Goal: Task Accomplishment & Management: Manage account settings

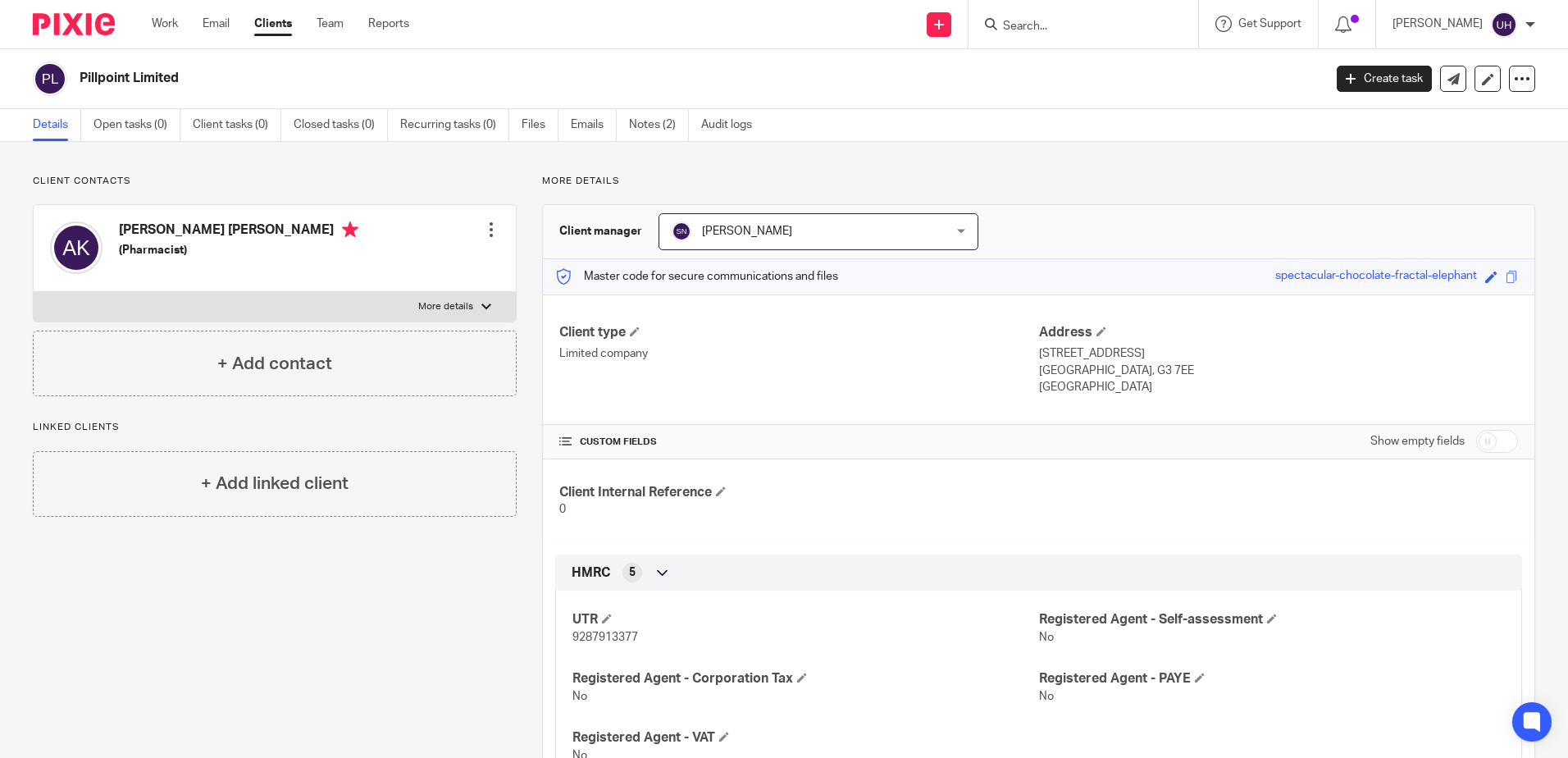
scroll to position [574, 0]
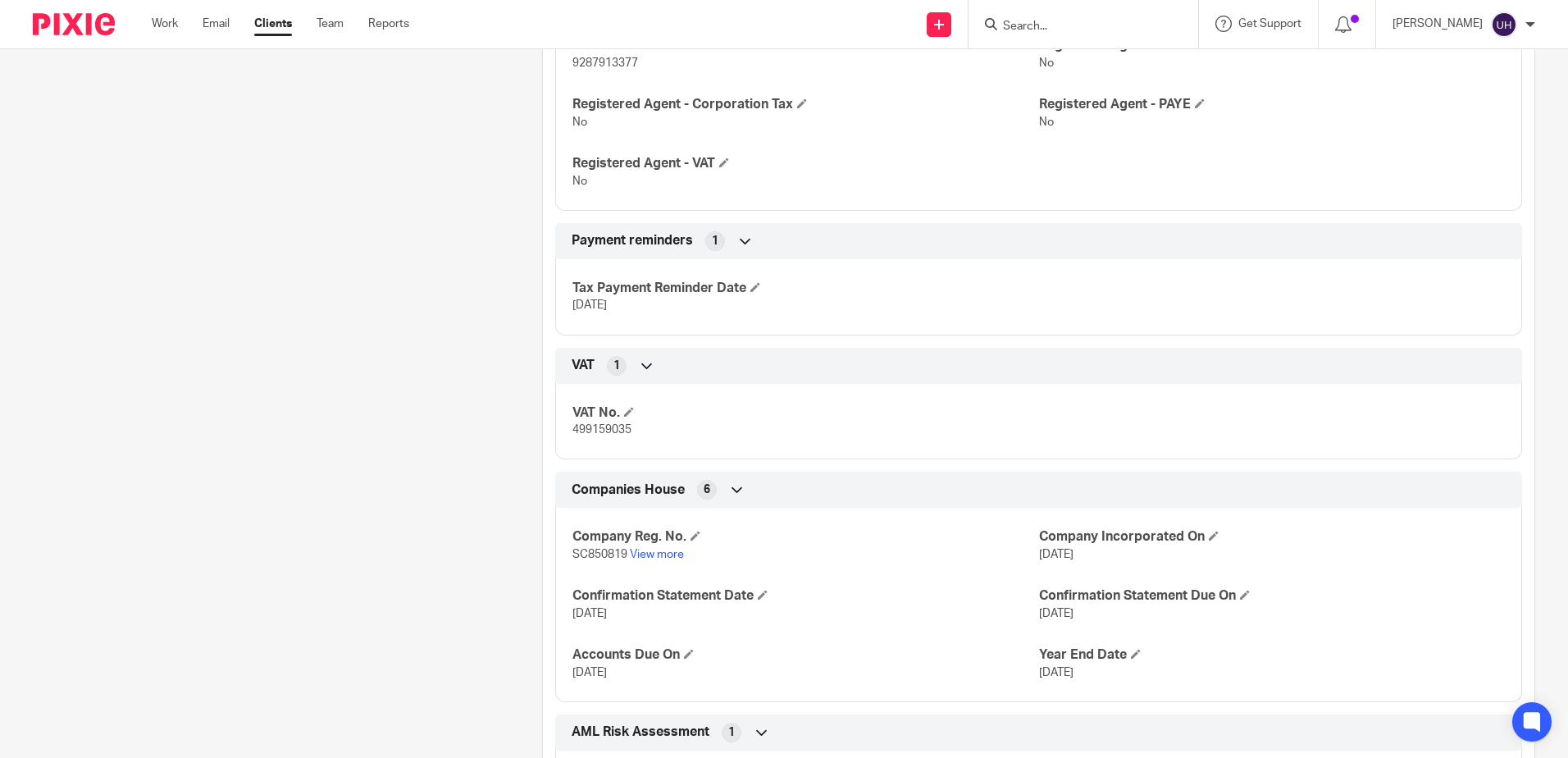
click at [1069, 20] on input "Search" at bounding box center [1075, 27] width 148 height 14
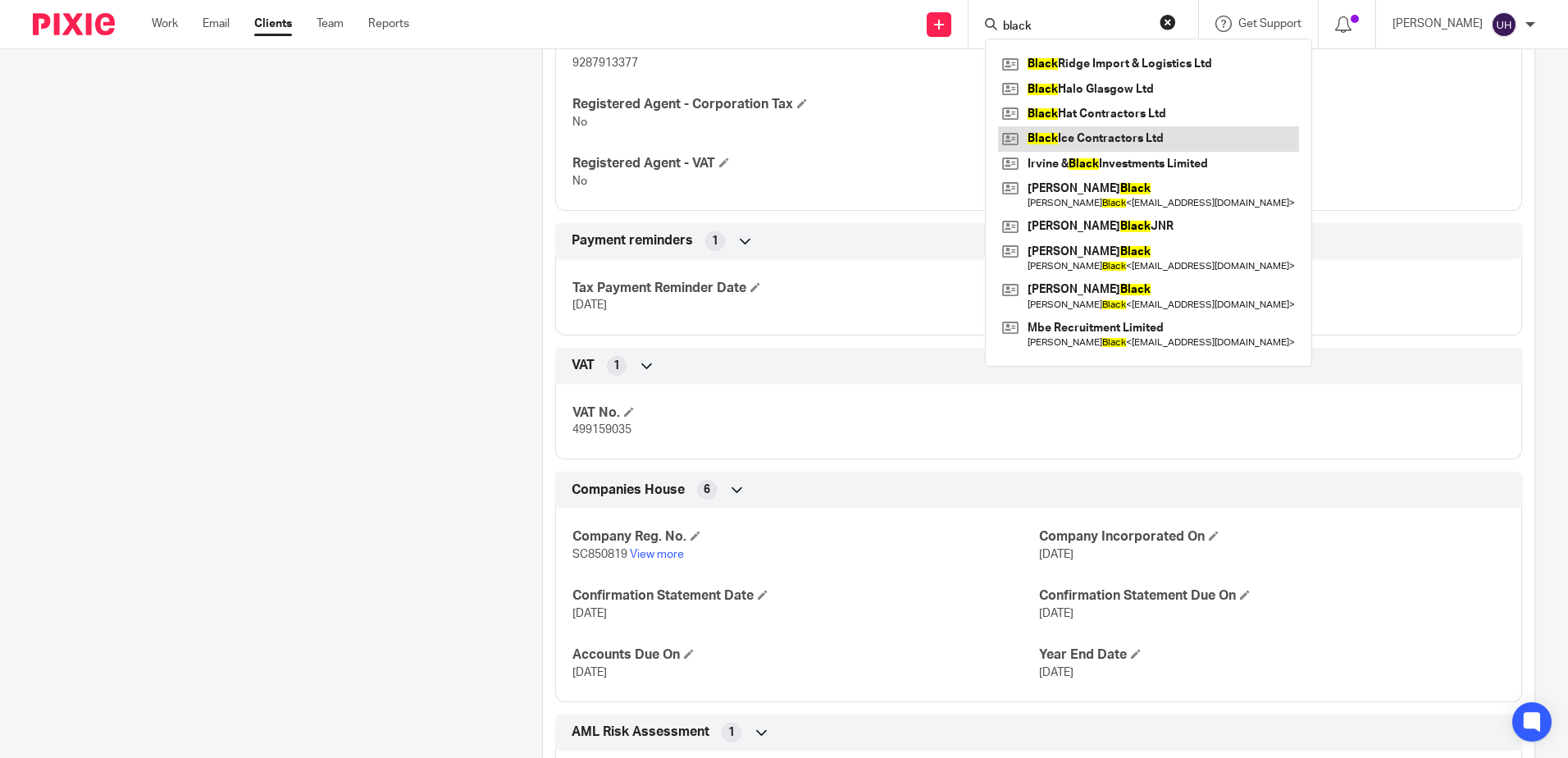
type input "black"
click at [1109, 145] on link at bounding box center [1148, 138] width 301 height 24
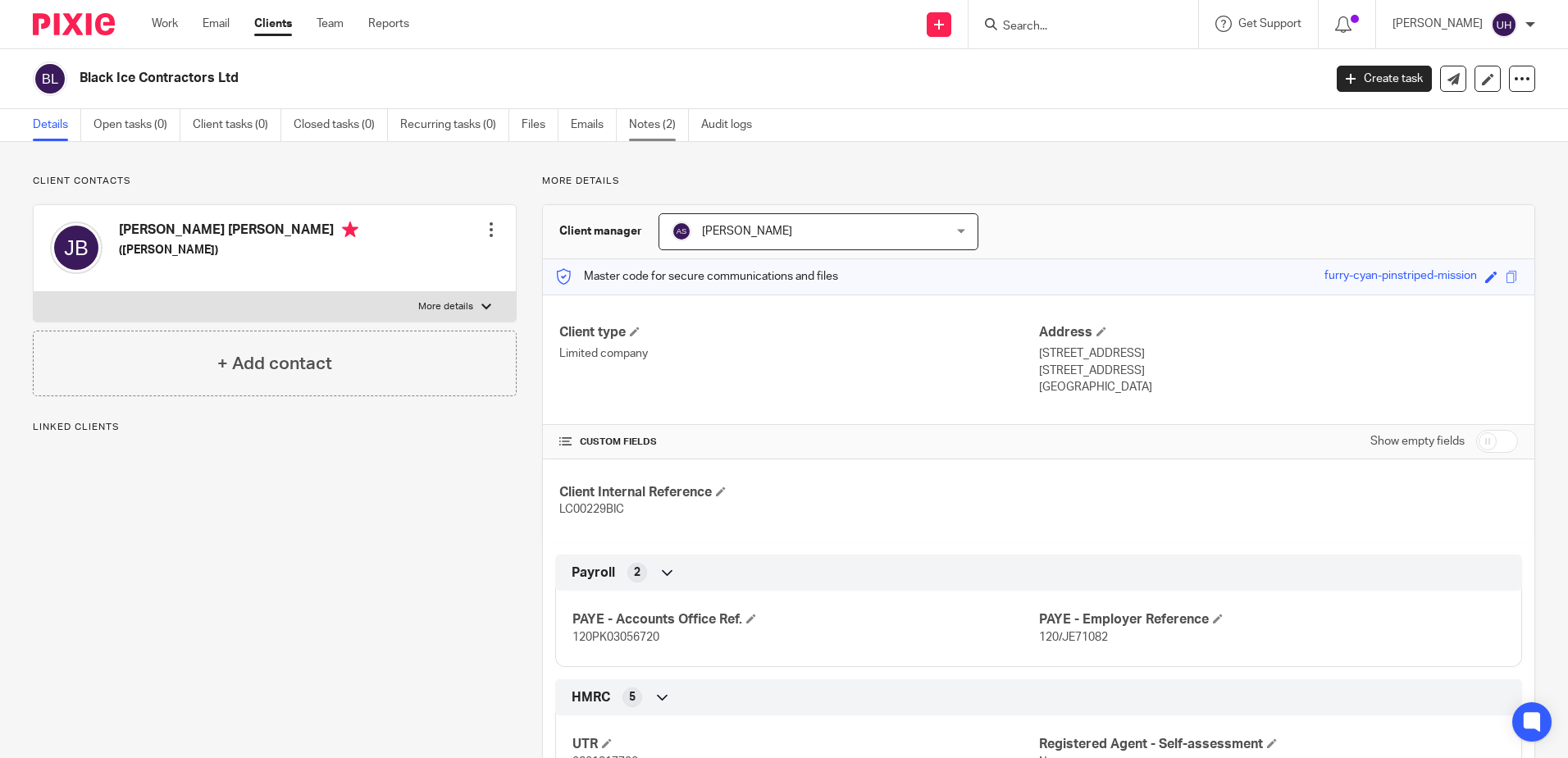
click at [661, 116] on link "Notes (2)" at bounding box center [658, 125] width 60 height 32
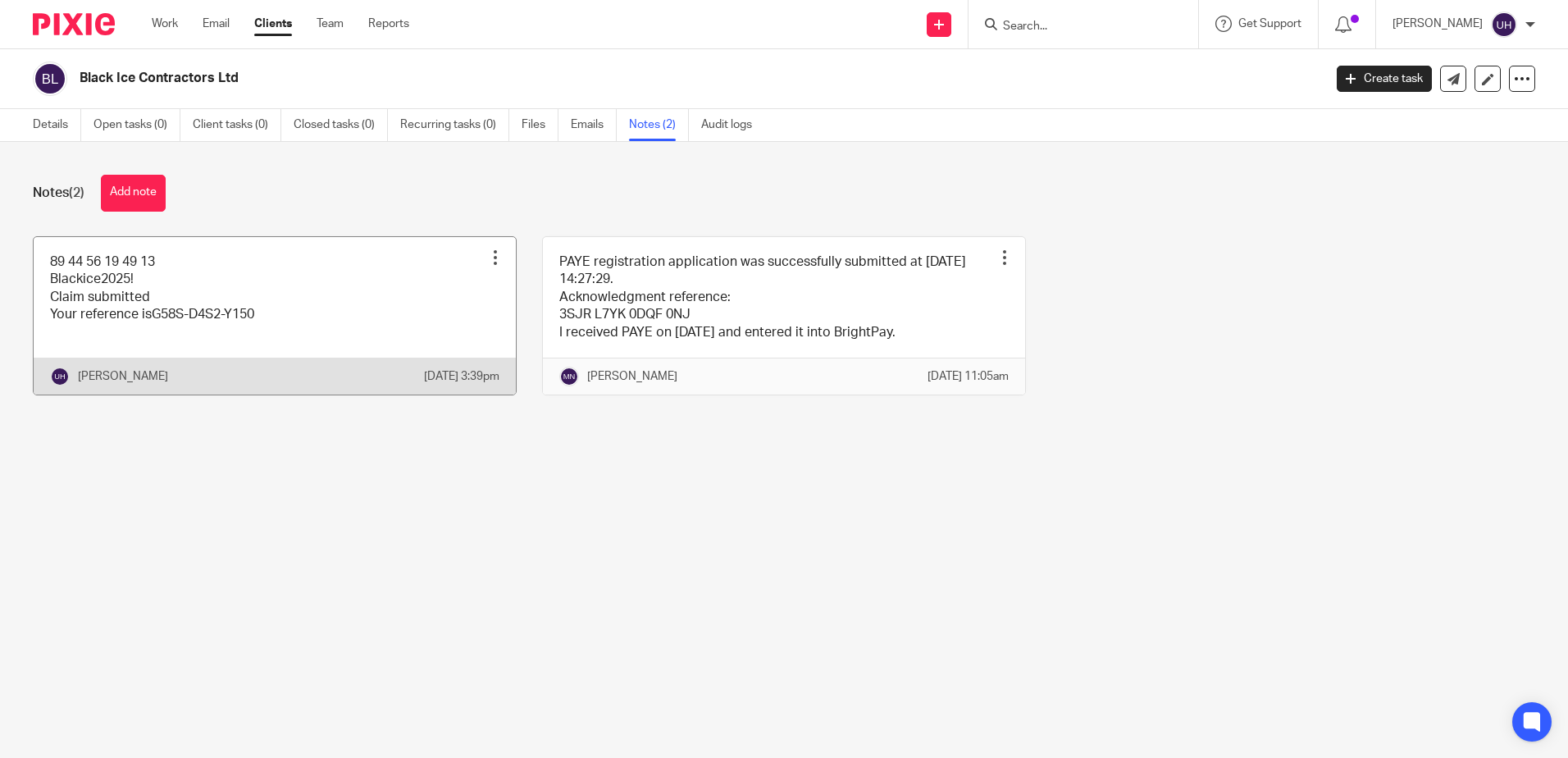
click at [202, 348] on link at bounding box center [275, 316] width 482 height 158
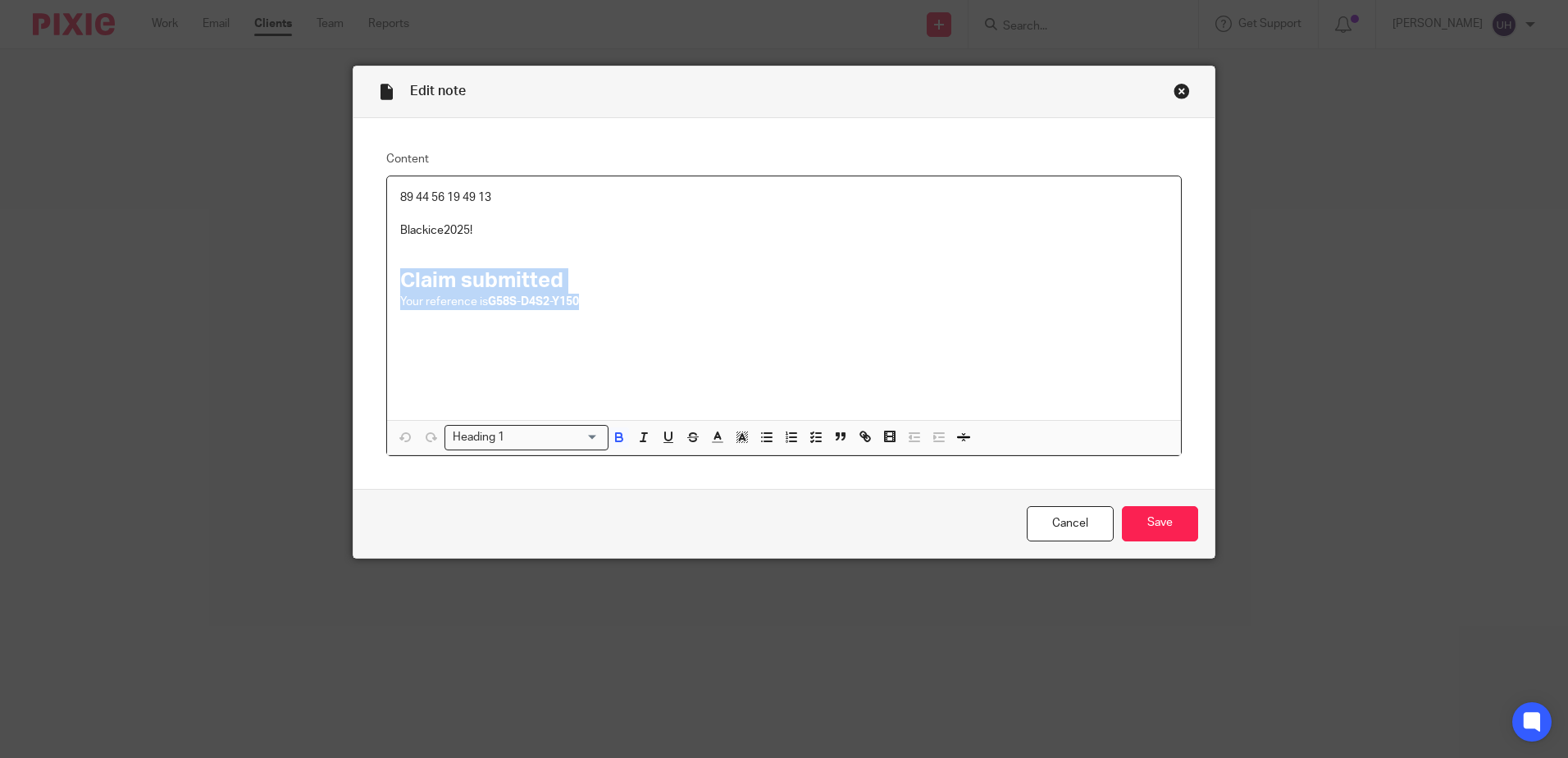
drag, startPoint x: 601, startPoint y: 304, endPoint x: 373, endPoint y: 286, distance: 228.7
click at [373, 286] on div "Content 89 44 56 19 49 13 Blackice2025! Claim submitted Your reference is G58S-…" at bounding box center [784, 304] width 861 height 371
copy div "Claim submitted Your reference is G58S-D4S2-Y150"
click at [1183, 525] on input "Save" at bounding box center [1160, 523] width 76 height 35
